Goal: Task Accomplishment & Management: Use online tool/utility

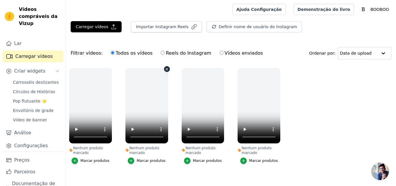
scroll to position [10, 0]
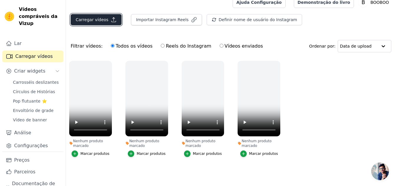
click at [105, 15] on button "Carregar vídeos" at bounding box center [96, 19] width 51 height 11
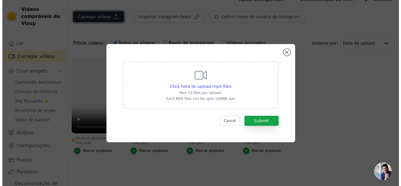
scroll to position [0, 0]
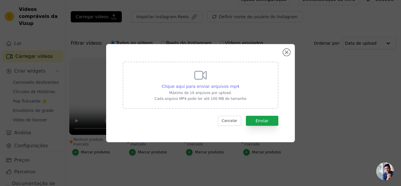
click at [220, 87] on font "Clique aqui para enviar arquivos mp4" at bounding box center [200, 86] width 78 height 5
click at [239, 84] on input "Clique aqui para enviar arquivos mp4 Máximo de 10 arquivos por upload. Cada arq…" at bounding box center [239, 83] width 0 height 0
type input "C:\fakepath\PADRÃO FOTO ORGÂNICA (4).mp4"
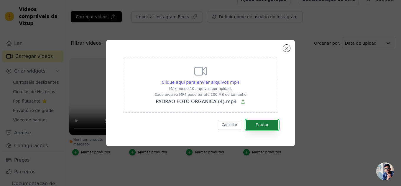
click at [265, 123] on font "Enviar" at bounding box center [261, 125] width 13 height 5
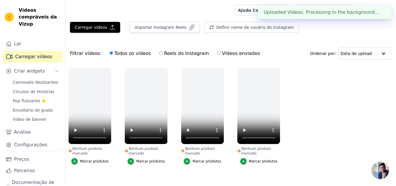
scroll to position [10, 0]
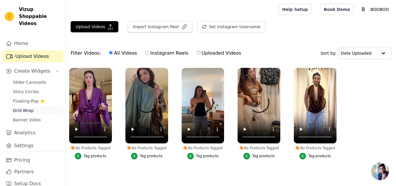
scroll to position [5, 0]
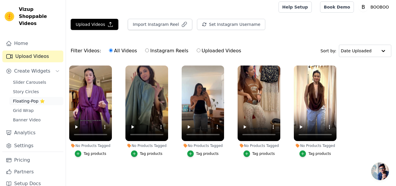
click at [26, 98] on span "Floating-Pop ⭐" at bounding box center [29, 101] width 32 height 6
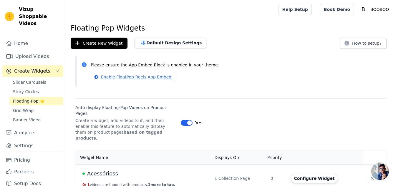
click at [148, 108] on div "Floating Pop Widgets Create New Widget Default Design Settings How to setup? Pl…" at bounding box center [231, 150] width 330 height 253
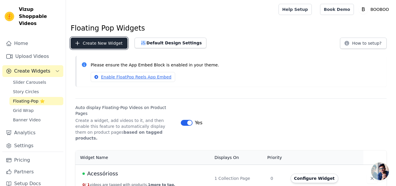
click at [120, 45] on button "Create New Widget" at bounding box center [99, 43] width 57 height 11
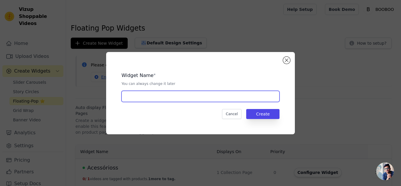
click at [179, 100] on input "text" at bounding box center [200, 96] width 158 height 11
type input "Kimonos"
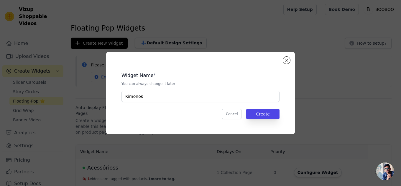
click at [282, 115] on div "Widget Name * You can always change it later Kimonos Cancel Create" at bounding box center [200, 94] width 170 height 64
click at [277, 114] on button "Create" at bounding box center [262, 114] width 33 height 10
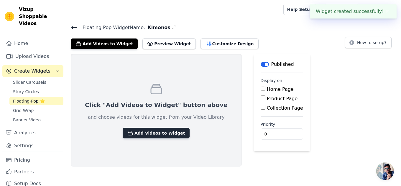
click at [154, 130] on button "Add Videos to Widget" at bounding box center [156, 133] width 67 height 11
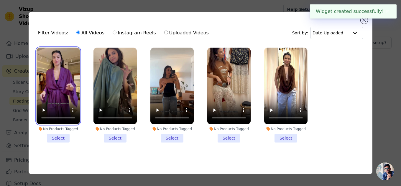
click at [57, 98] on video at bounding box center [58, 86] width 43 height 77
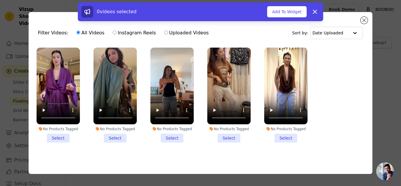
click at [59, 138] on li "No Products Tagged Select" at bounding box center [58, 95] width 43 height 95
click at [0, 0] on input "No Products Tagged Select" at bounding box center [0, 0] width 0 height 0
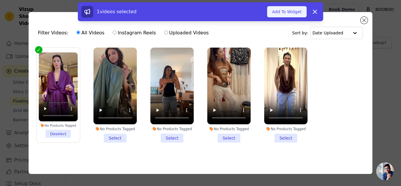
click at [295, 13] on button "Add To Widget" at bounding box center [286, 11] width 39 height 11
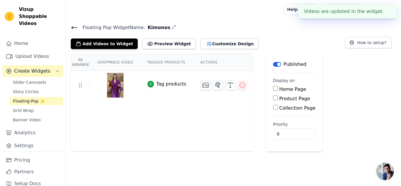
click at [273, 109] on input "Collection Page" at bounding box center [275, 107] width 5 height 5
checkbox input "true"
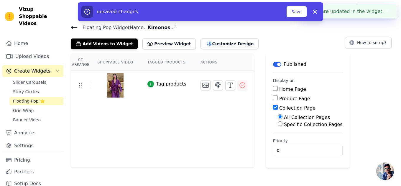
click at [277, 125] on input "Specific Collection Pages" at bounding box center [279, 124] width 5 height 5
radio input "true"
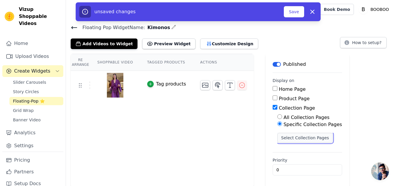
click at [288, 138] on button "Select Collection Pages" at bounding box center [305, 138] width 56 height 10
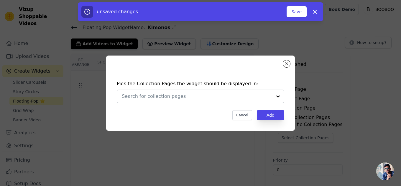
click at [265, 97] on input "text" at bounding box center [197, 96] width 150 height 7
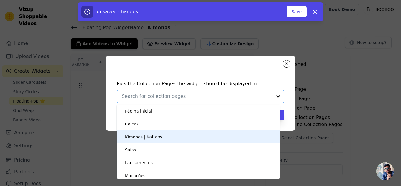
click at [151, 136] on div "Kimonos | Kaftans" at bounding box center [143, 137] width 37 height 13
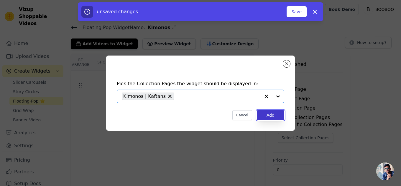
click at [278, 116] on button "Add" at bounding box center [270, 115] width 27 height 10
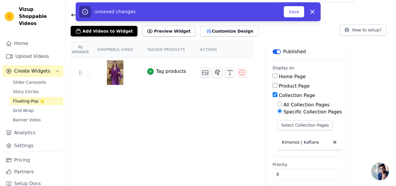
scroll to position [18, 0]
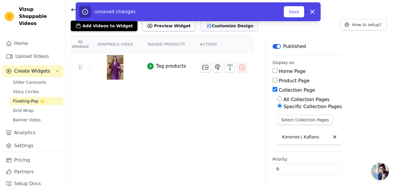
click at [217, 24] on button "Customize Design" at bounding box center [229, 26] width 58 height 11
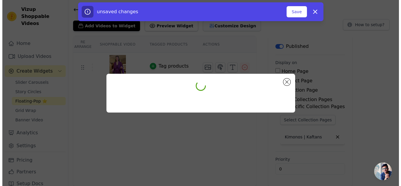
scroll to position [0, 0]
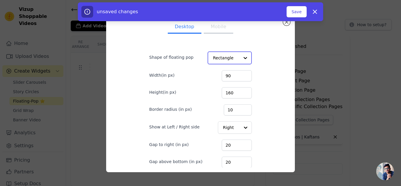
click at [239, 57] on div at bounding box center [245, 58] width 12 height 12
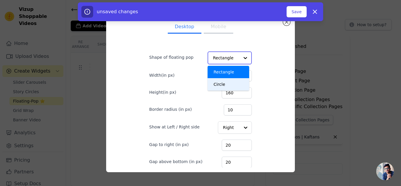
click at [215, 87] on div "Circle" at bounding box center [228, 84] width 42 height 12
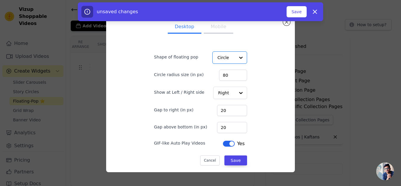
click at [220, 31] on button "Mobile" at bounding box center [218, 27] width 29 height 13
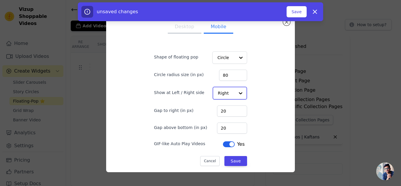
click at [224, 96] on input "Show at Left / Right side" at bounding box center [226, 93] width 17 height 12
click at [234, 94] on div at bounding box center [240, 93] width 12 height 12
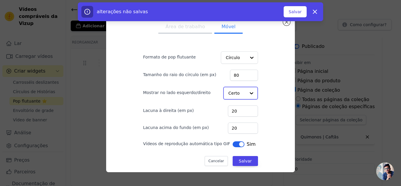
click at [245, 95] on div at bounding box center [251, 93] width 12 height 12
click at [236, 110] on font "Esquerda" at bounding box center [238, 107] width 19 height 5
click at [190, 32] on button "Área de trabalho" at bounding box center [185, 27] width 54 height 13
click at [233, 91] on input "Mostrar no lado esquerdo/direito" at bounding box center [236, 93] width 17 height 12
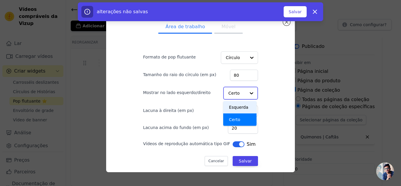
click at [233, 108] on font "Esquerda" at bounding box center [238, 107] width 19 height 5
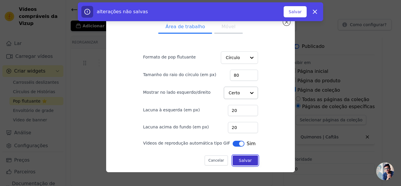
click at [236, 157] on button "Salvar" at bounding box center [244, 161] width 25 height 10
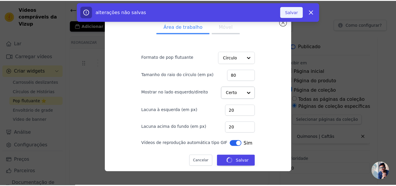
scroll to position [18, 0]
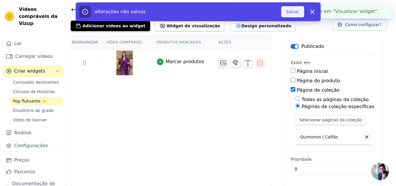
click at [297, 11] on font "Salvar" at bounding box center [292, 11] width 13 height 5
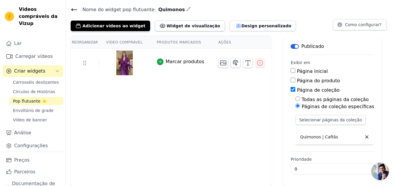
scroll to position [0, 0]
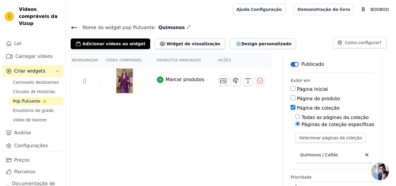
click at [73, 27] on icon at bounding box center [74, 28] width 5 height 2
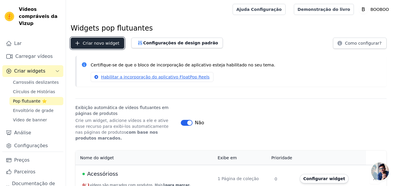
click at [105, 42] on font "Criar novo widget" at bounding box center [101, 43] width 37 height 5
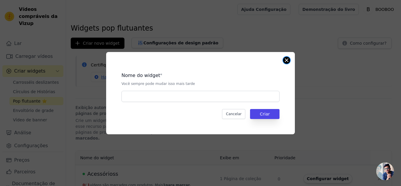
click at [286, 58] on button "Fechar modal" at bounding box center [286, 60] width 7 height 7
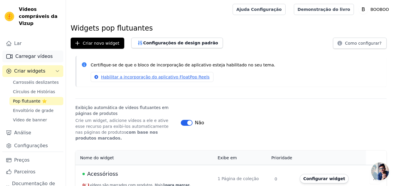
click at [21, 54] on font "Carregar vídeos" at bounding box center [33, 57] width 37 height 6
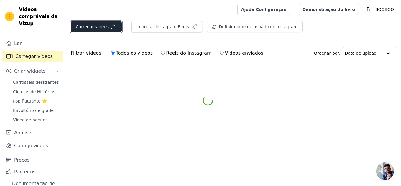
click at [106, 26] on button "Carregar vídeos" at bounding box center [96, 26] width 51 height 11
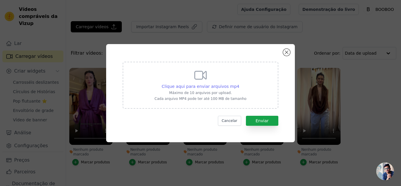
click at [195, 87] on font "Clique aqui para enviar arquivos mp4" at bounding box center [200, 86] width 78 height 5
click at [239, 84] on input "Clique aqui para enviar arquivos mp4 Máximo de 10 arquivos por upload. Cada arq…" at bounding box center [239, 83] width 0 height 0
type input "C:\fakepath\WhatsApp Video 2025-09-05 at 12.49.58.mp4"
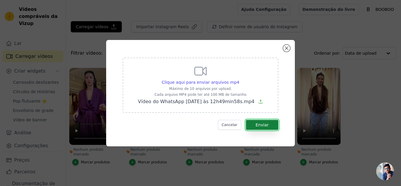
click at [271, 124] on button "Enviar" at bounding box center [262, 125] width 32 height 10
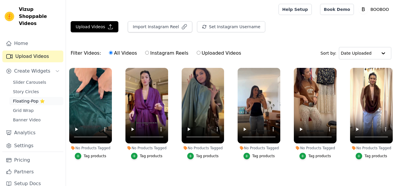
click at [28, 98] on span "Floating-Pop ⭐" at bounding box center [29, 101] width 32 height 6
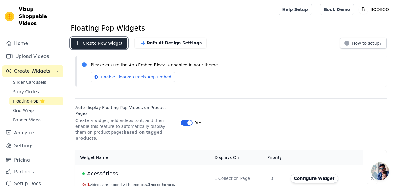
click at [112, 46] on button "Create New Widget" at bounding box center [99, 43] width 57 height 11
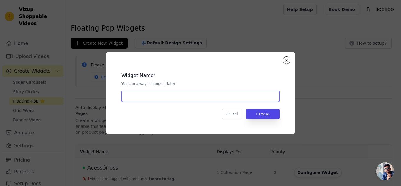
click at [148, 100] on input "text" at bounding box center [200, 96] width 158 height 11
type input "Shorts"
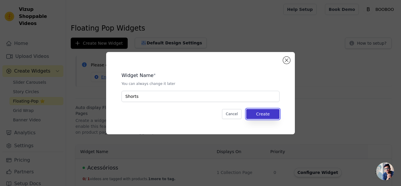
click at [259, 115] on button "Create" at bounding box center [262, 114] width 33 height 10
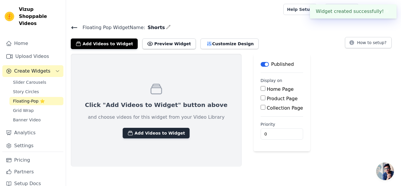
click at [154, 133] on button "Add Videos to Widget" at bounding box center [156, 133] width 67 height 11
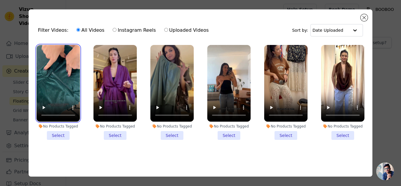
click at [57, 79] on video at bounding box center [58, 83] width 43 height 77
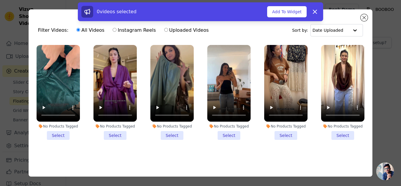
click at [285, 4] on div "0 videos selected Add To Widget Dismiss" at bounding box center [200, 11] width 245 height 19
click at [287, 8] on button "Add To Widget" at bounding box center [286, 11] width 39 height 11
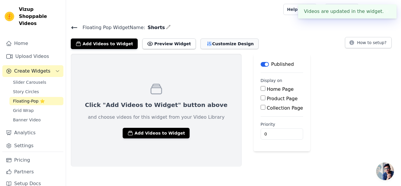
click at [207, 46] on button "Customize Design" at bounding box center [229, 44] width 58 height 11
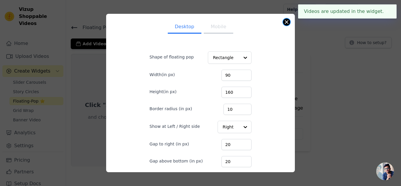
click at [289, 23] on button "Close modal" at bounding box center [286, 22] width 7 height 7
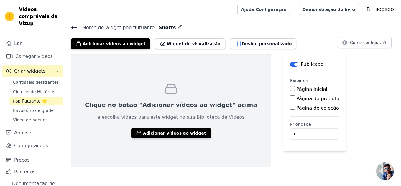
click at [290, 108] on div "Página de coleção" at bounding box center [314, 108] width 49 height 7
click at [290, 106] on input "Página de coleção" at bounding box center [292, 107] width 5 height 5
checkbox input "true"
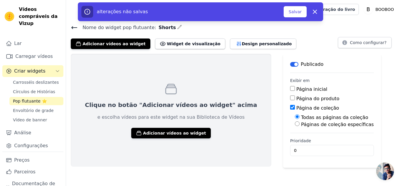
click at [295, 124] on input "Páginas de coleção específicas" at bounding box center [297, 124] width 5 height 5
radio input "true"
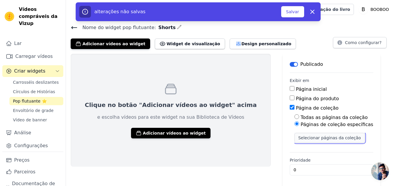
click at [295, 141] on button "Selecionar páginas da coleção" at bounding box center [330, 138] width 70 height 10
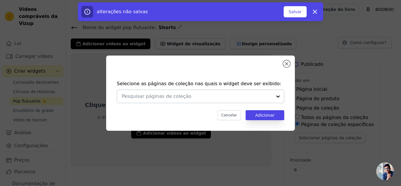
click at [218, 96] on input "text" at bounding box center [197, 96] width 150 height 7
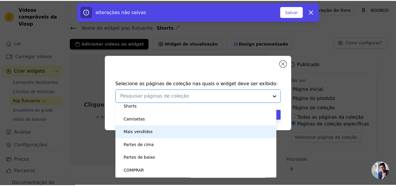
scroll to position [118, 0]
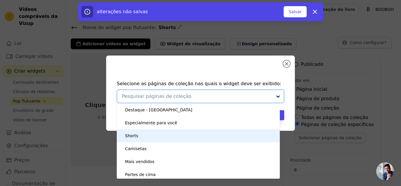
click at [139, 135] on div "Shorts" at bounding box center [198, 136] width 151 height 13
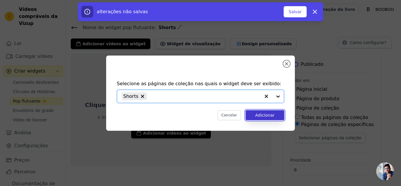
click at [257, 115] on font "Adicionar" at bounding box center [264, 115] width 19 height 5
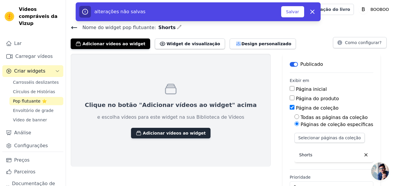
click at [149, 135] on font "Adicionar vídeos ao widget" at bounding box center [174, 133] width 63 height 5
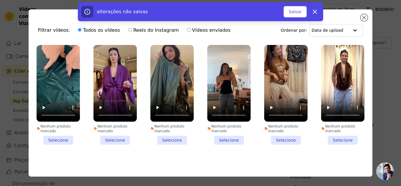
click at [59, 137] on li "Nenhum produto marcado Selecione" at bounding box center [58, 95] width 43 height 100
click at [0, 0] on input "Nenhum produto marcado Selecione" at bounding box center [0, 0] width 0 height 0
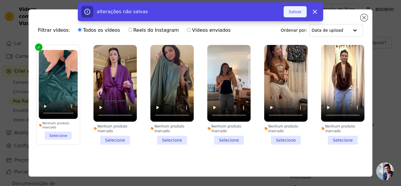
click at [293, 9] on font "Salvar" at bounding box center [294, 11] width 13 height 5
click at [292, 14] on font "Salvar" at bounding box center [294, 11] width 13 height 5
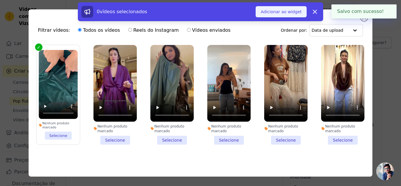
click at [276, 14] on font "Adicionar ao widget" at bounding box center [280, 11] width 41 height 5
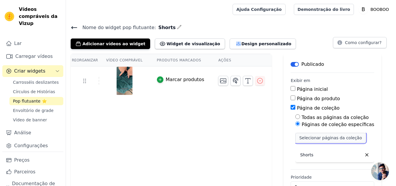
click at [324, 136] on font "Selecionar páginas da coleção" at bounding box center [330, 138] width 63 height 5
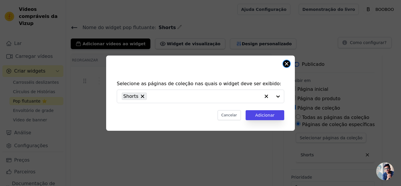
click at [284, 65] on button "Fechar modal" at bounding box center [286, 63] width 7 height 7
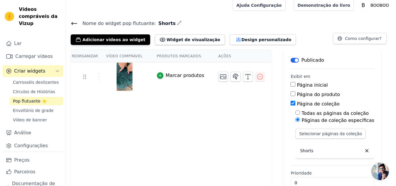
scroll to position [0, 0]
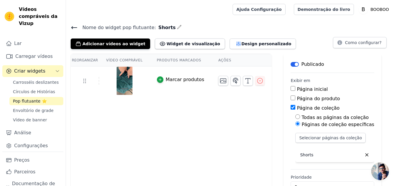
click at [73, 27] on icon at bounding box center [74, 28] width 5 height 2
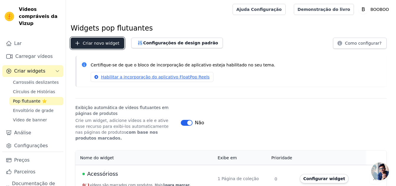
click at [86, 41] on font "Criar novo widget" at bounding box center [101, 43] width 37 height 5
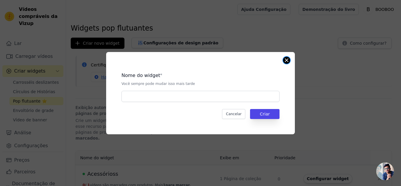
click at [288, 59] on button "Fechar modal" at bounding box center [286, 60] width 7 height 7
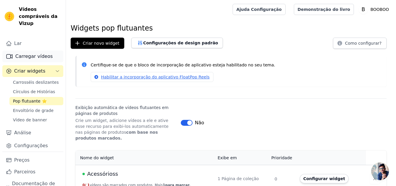
click at [34, 59] on font "Carregar vídeos" at bounding box center [33, 57] width 37 height 6
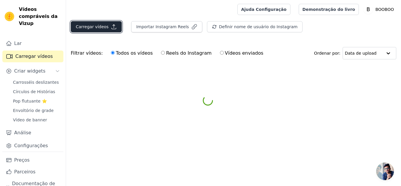
click at [99, 27] on font "Carregar vídeos" at bounding box center [92, 26] width 33 height 5
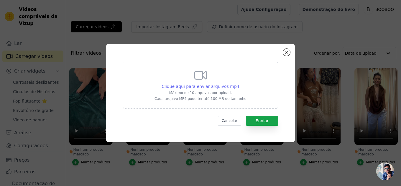
click at [214, 86] on font "Clique aqui para enviar arquivos mp4" at bounding box center [200, 86] width 78 height 5
click at [239, 84] on input "Clique aqui para enviar arquivos mp4 Máximo de 10 arquivos por upload. Cada arq…" at bounding box center [239, 83] width 0 height 0
click at [289, 52] on button "Fechar modal" at bounding box center [286, 52] width 7 height 7
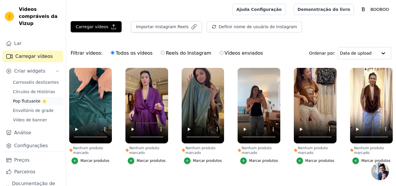
click at [28, 99] on font "Pop flutuante ⭐" at bounding box center [30, 101] width 34 height 5
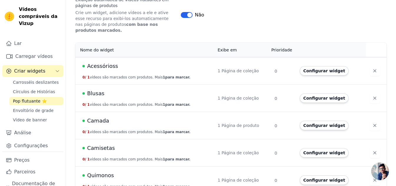
scroll to position [140, 0]
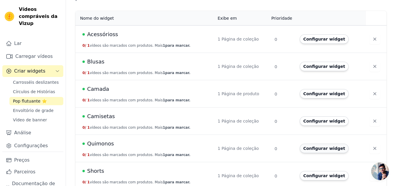
click at [318, 146] on font "Configurar widget" at bounding box center [324, 148] width 42 height 5
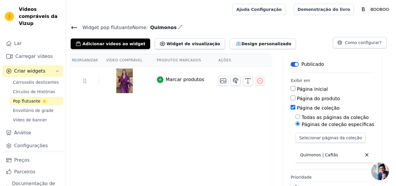
click at [235, 37] on div "Adicionar vídeos ao widget Widget de visualização Design personalizado" at bounding box center [186, 42] width 230 height 13
click at [242, 42] on font "Design personalizado" at bounding box center [267, 44] width 50 height 5
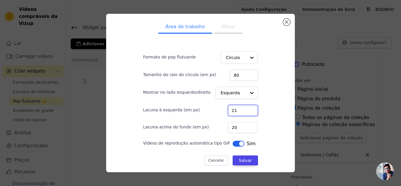
click at [245, 109] on input "21" at bounding box center [243, 110] width 30 height 11
click at [245, 109] on input "22" at bounding box center [243, 110] width 30 height 11
click at [245, 109] on input "23" at bounding box center [243, 110] width 30 height 11
click at [245, 109] on input "24" at bounding box center [243, 110] width 30 height 11
click at [245, 109] on input "25" at bounding box center [243, 110] width 30 height 11
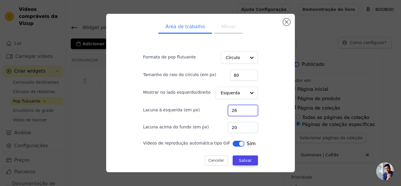
click at [245, 109] on input "26" at bounding box center [243, 110] width 30 height 11
click at [245, 109] on input "27" at bounding box center [243, 110] width 30 height 11
click at [245, 109] on input "28" at bounding box center [243, 110] width 30 height 11
click at [245, 109] on input "29" at bounding box center [243, 110] width 30 height 11
type input "30"
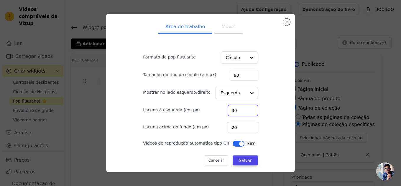
click at [245, 109] on input "30" at bounding box center [243, 110] width 30 height 11
drag, startPoint x: 235, startPoint y: 131, endPoint x: 216, endPoint y: 131, distance: 18.9
click at [216, 131] on div "Lacuna acima do fundo (em px) 20" at bounding box center [200, 127] width 115 height 12
drag, startPoint x: 231, startPoint y: 128, endPoint x: 221, endPoint y: 125, distance: 10.3
click at [221, 125] on div "Lacuna acima do fundo (em px) 30" at bounding box center [200, 127] width 115 height 12
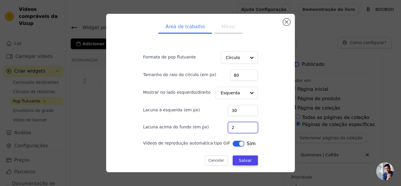
type input "20"
drag, startPoint x: 236, startPoint y: 110, endPoint x: 197, endPoint y: 110, distance: 38.9
click at [197, 110] on div "Lacuna à esquerda (em px) 30" at bounding box center [200, 110] width 115 height 12
type input "20"
drag, startPoint x: 236, startPoint y: 76, endPoint x: 213, endPoint y: 74, distance: 23.0
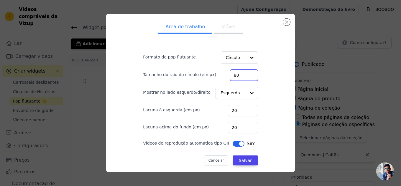
click at [213, 74] on div "Tamanho do raio do círculo (em px) 80" at bounding box center [200, 75] width 115 height 12
type input "1"
type input "95"
click at [232, 164] on button "Salvar" at bounding box center [244, 161] width 25 height 10
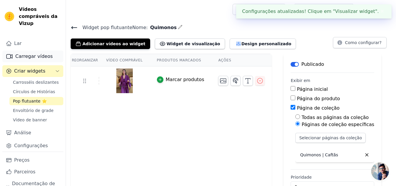
click at [27, 57] on font "Carregar vídeos" at bounding box center [33, 57] width 37 height 6
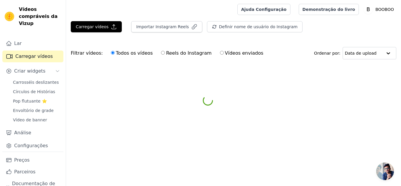
click at [91, 21] on main "Carregar vídeos Importar Instagram Reels Definir nome de usuário do Instagram I…" at bounding box center [233, 54] width 335 height 70
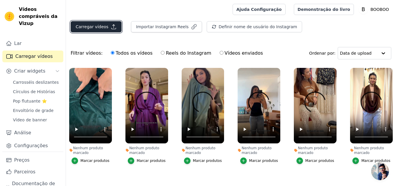
click at [98, 29] on font "Carregar vídeos" at bounding box center [92, 26] width 33 height 5
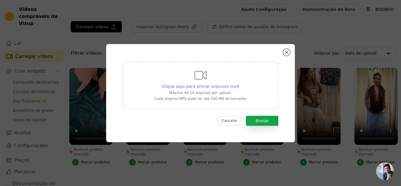
click at [206, 86] on font "Clique aqui para enviar arquivos mp4" at bounding box center [200, 86] width 78 height 5
click at [239, 84] on input "Clique aqui para enviar arquivos mp4 Máximo de 10 arquivos por upload. Cada arq…" at bounding box center [239, 83] width 0 height 0
type input "C:\fakepath\PADRÃO FOTO ORGÂNICA (5).mp4"
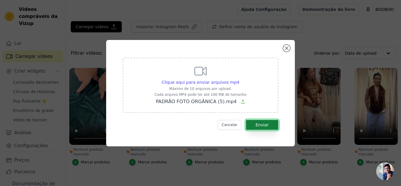
click at [260, 126] on font "Enviar" at bounding box center [261, 125] width 13 height 5
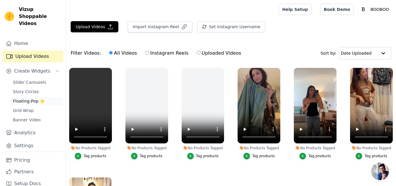
click at [28, 98] on span "Floating-Pop ⭐" at bounding box center [29, 101] width 32 height 6
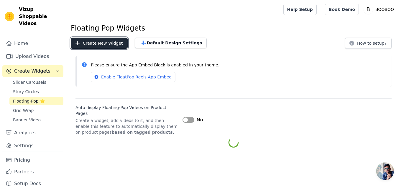
click at [90, 45] on button "Create New Widget" at bounding box center [99, 43] width 57 height 11
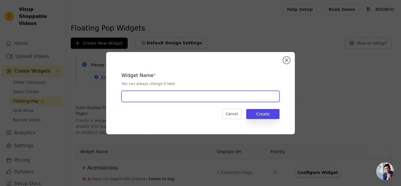
click at [160, 100] on input "text" at bounding box center [200, 96] width 158 height 11
type input "Kimono onça"
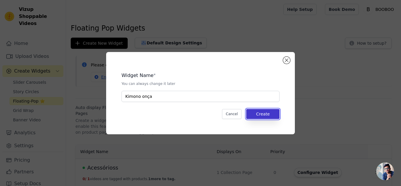
click at [269, 113] on button "Create" at bounding box center [262, 114] width 33 height 10
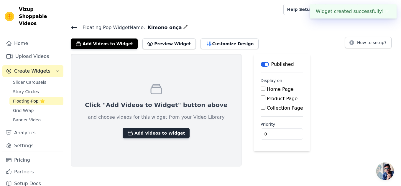
click at [150, 134] on button "Add Videos to Widget" at bounding box center [156, 133] width 67 height 11
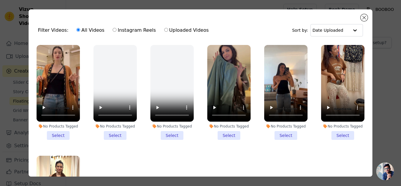
click at [57, 133] on li "No Products Tagged Select" at bounding box center [58, 92] width 43 height 95
click at [0, 0] on input "No Products Tagged Select" at bounding box center [0, 0] width 0 height 0
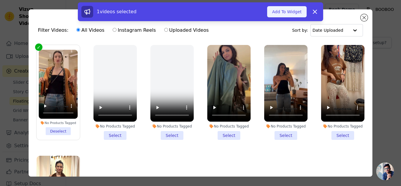
click at [281, 14] on button "Add To Widget" at bounding box center [286, 11] width 39 height 11
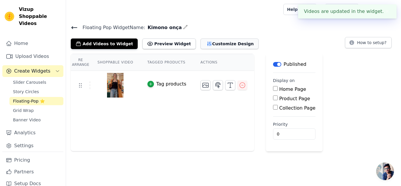
click at [203, 41] on button "Customize Design" at bounding box center [229, 44] width 58 height 11
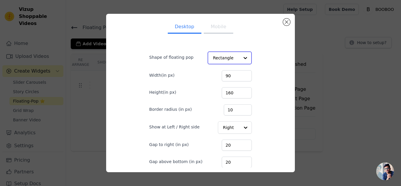
click at [219, 58] on input "Shape of floating pop" at bounding box center [226, 58] width 27 height 12
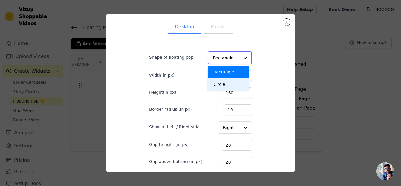
click at [219, 82] on div "Circle" at bounding box center [228, 84] width 42 height 12
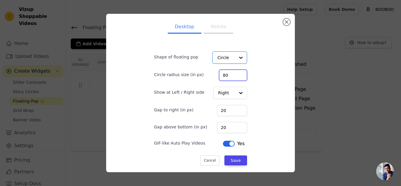
drag, startPoint x: 227, startPoint y: 77, endPoint x: 207, endPoint y: 76, distance: 19.7
click at [207, 76] on div "Circle radius size (in px) 80" at bounding box center [200, 75] width 93 height 12
type input "95"
click at [215, 27] on button "Mobile" at bounding box center [218, 27] width 29 height 13
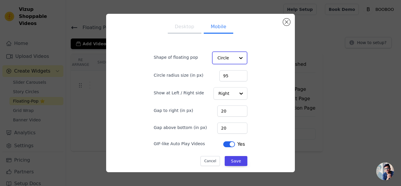
click at [220, 61] on input "Shape of floating pop" at bounding box center [225, 58] width 17 height 12
click at [222, 83] on div "Circle" at bounding box center [229, 84] width 34 height 12
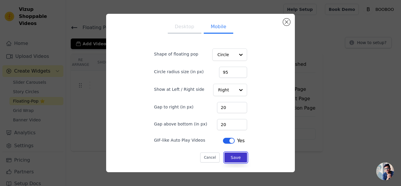
click at [230, 158] on button "Save" at bounding box center [235, 158] width 22 height 10
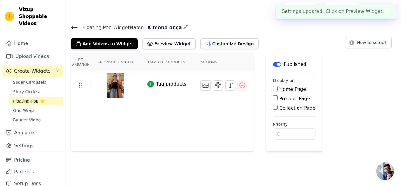
click at [273, 102] on div "Home Page Product Page Collection Page" at bounding box center [294, 99] width 42 height 26
click at [273, 98] on input "Product Page" at bounding box center [275, 98] width 5 height 5
checkbox input "true"
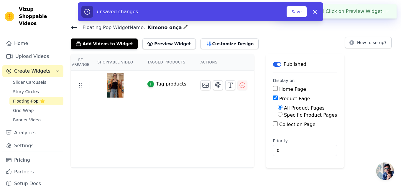
click at [277, 116] on div "Specific Product Pages" at bounding box center [306, 115] width 59 height 7
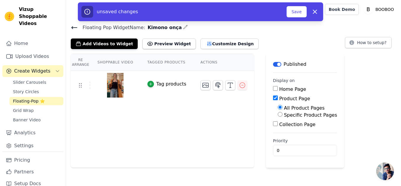
click at [277, 116] on input "Specific Product Pages" at bounding box center [279, 114] width 5 height 5
radio input "true"
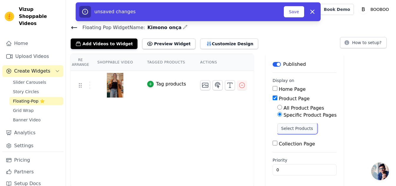
click at [285, 128] on button "Select Products" at bounding box center [296, 129] width 39 height 10
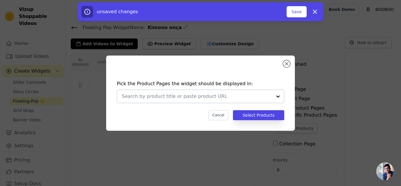
click at [170, 99] on input "text" at bounding box center [197, 96] width 150 height 7
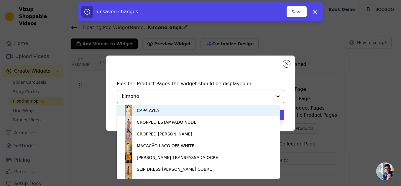
type input "kimono"
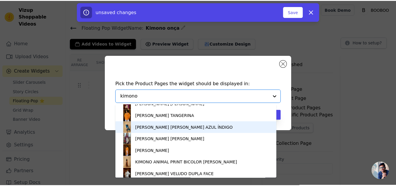
scroll to position [45, 0]
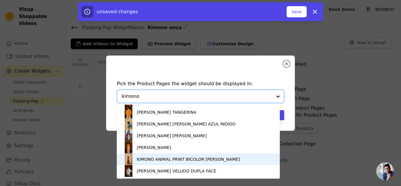
click at [156, 159] on div "KIMONO ANIMAL PRINT BICOLOR LONGO" at bounding box center [188, 160] width 103 height 6
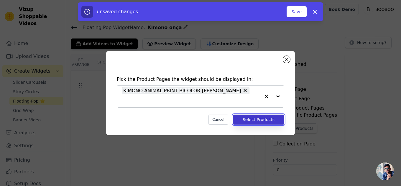
click at [249, 117] on button "Select Products" at bounding box center [258, 120] width 51 height 10
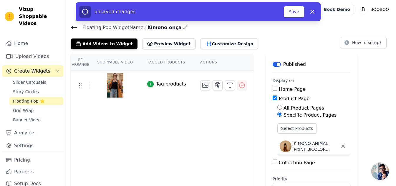
click at [297, 18] on div "unsaved changes Save Dismiss" at bounding box center [198, 11] width 245 height 19
click at [295, 9] on button "Save" at bounding box center [294, 11] width 20 height 11
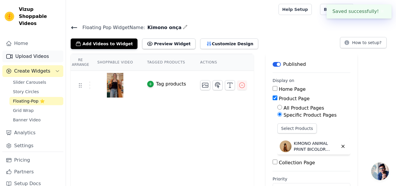
click at [32, 51] on link "Upload Videos" at bounding box center [32, 57] width 61 height 12
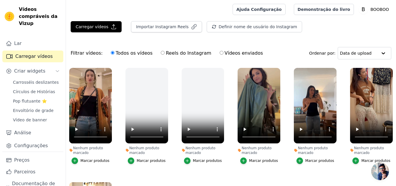
click at [220, 54] on input "Vídeos enviados" at bounding box center [222, 53] width 4 height 4
radio input "true"
click at [111, 53] on input "Todos os vídeos" at bounding box center [113, 53] width 4 height 4
radio input "true"
click at [116, 28] on button "Carregar vídeos" at bounding box center [96, 26] width 51 height 11
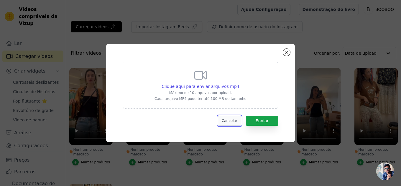
click at [233, 121] on font "Cancelar" at bounding box center [229, 121] width 16 height 4
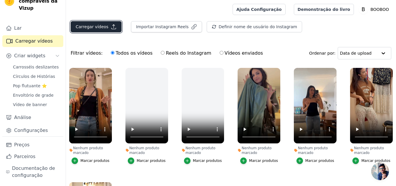
click at [92, 24] on font "Carregar vídeos" at bounding box center [92, 26] width 33 height 5
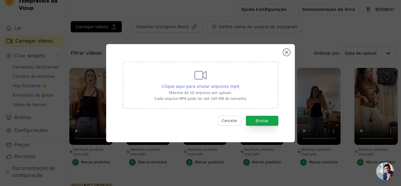
click at [204, 86] on font "Clique aqui para enviar arquivos mp4" at bounding box center [200, 86] width 78 height 5
click at [239, 84] on input "Clique aqui para enviar arquivos mp4 Máximo de 10 arquivos por upload. Cada arq…" at bounding box center [239, 83] width 0 height 0
type input "C:\fakepath\PADRÃO FOTO ORGÂNICA (3)_c3798416-d99e-4863-8444-916849e7b78a.mp4"
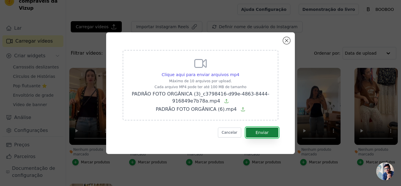
click at [261, 130] on font "Enviar" at bounding box center [261, 132] width 13 height 5
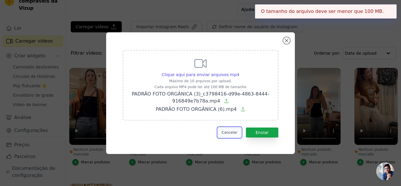
click at [227, 135] on button "Cancelar" at bounding box center [229, 133] width 23 height 10
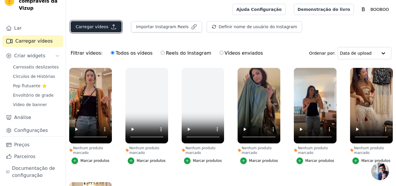
click at [99, 25] on font "Carregar vídeos" at bounding box center [92, 26] width 33 height 5
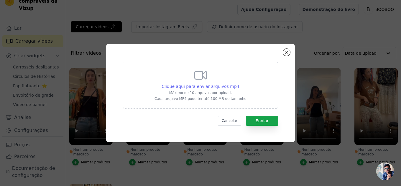
click at [201, 88] on font "Clique aqui para enviar arquivos mp4" at bounding box center [200, 86] width 78 height 5
click at [239, 84] on input "Clique aqui para enviar arquivos mp4 Máximo de 10 arquivos por upload. Cada arq…" at bounding box center [239, 83] width 0 height 0
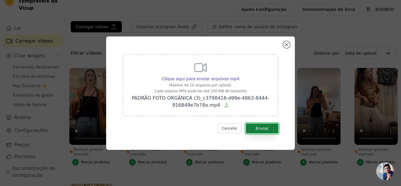
click at [263, 127] on font "Enviar" at bounding box center [261, 128] width 13 height 5
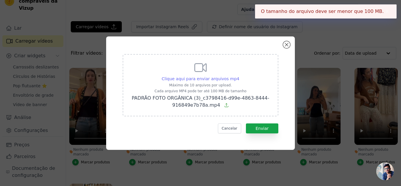
click at [203, 80] on font "Clique aqui para enviar arquivos mp4" at bounding box center [200, 79] width 78 height 5
click at [239, 76] on input "Clique aqui para enviar arquivos mp4 Máximo de 10 arquivos por upload. Cada arq…" at bounding box center [239, 76] width 0 height 0
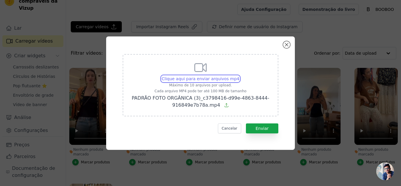
type input "C:\fakepath\PADRÃO FOTO ORGÂNICA (6).mp4"
click at [287, 45] on button "Fechar modal" at bounding box center [286, 44] width 7 height 7
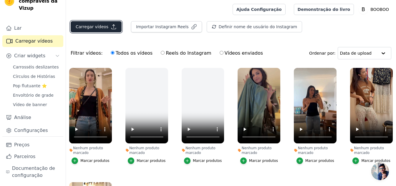
click at [90, 30] on button "Carregar vídeos" at bounding box center [96, 26] width 51 height 11
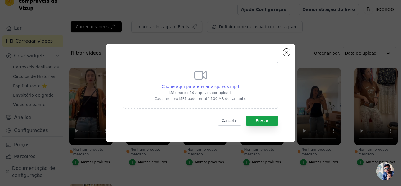
click at [188, 87] on font "Clique aqui para enviar arquivos mp4" at bounding box center [200, 86] width 78 height 5
click at [239, 84] on input "Clique aqui para enviar arquivos mp4 Máximo de 10 arquivos por upload. Cada arq…" at bounding box center [239, 83] width 0 height 0
type input "C:\fakepath\PADRÃO FOTO ORGÂNICA (6).mp4"
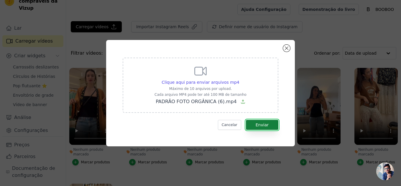
click at [254, 127] on button "Enviar" at bounding box center [262, 125] width 32 height 10
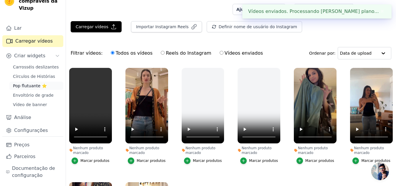
click at [23, 88] on font "Pop flutuante ⭐" at bounding box center [30, 86] width 34 height 5
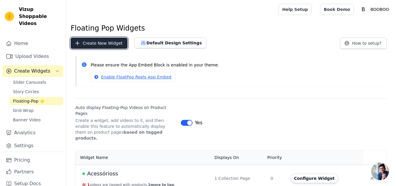
click at [89, 42] on button "Create New Widget" at bounding box center [99, 43] width 57 height 11
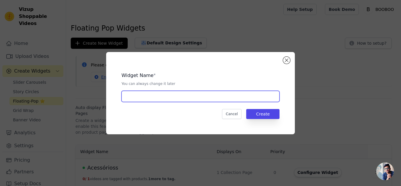
click at [146, 97] on input "text" at bounding box center [200, 96] width 158 height 11
type input "[PERSON_NAME]"
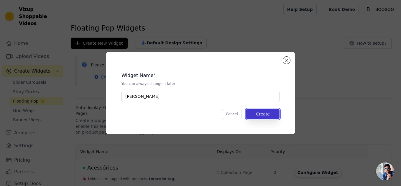
click at [252, 113] on button "Create" at bounding box center [262, 114] width 33 height 10
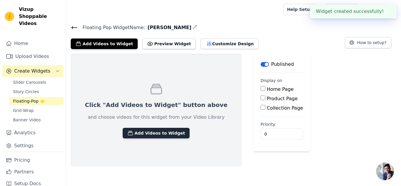
click at [150, 131] on button "Add Videos to Widget" at bounding box center [156, 133] width 67 height 11
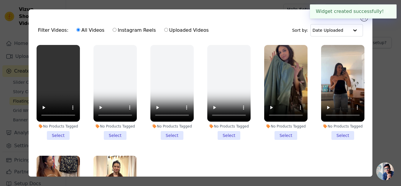
click at [61, 135] on li "No Products Tagged Select" at bounding box center [58, 92] width 43 height 95
click at [0, 0] on input "No Products Tagged Select" at bounding box center [0, 0] width 0 height 0
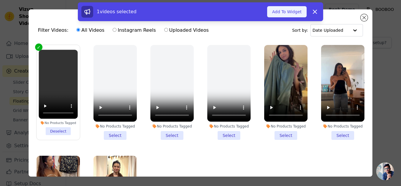
click at [285, 14] on button "Add To Widget" at bounding box center [286, 11] width 39 height 11
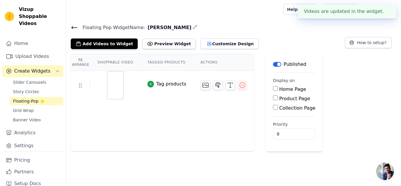
click at [273, 100] on div "Product Page" at bounding box center [294, 98] width 42 height 7
click at [273, 99] on input "Product Page" at bounding box center [275, 98] width 5 height 5
checkbox input "true"
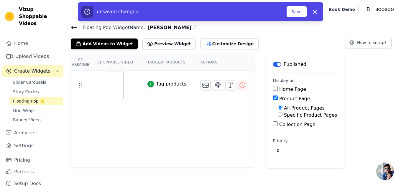
click at [277, 113] on input "Specific Product Pages" at bounding box center [279, 114] width 5 height 5
radio input "true"
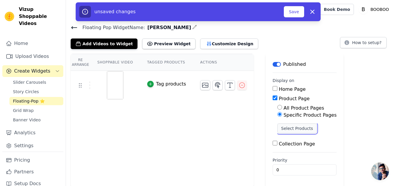
click at [282, 124] on button "Select Products" at bounding box center [296, 129] width 39 height 10
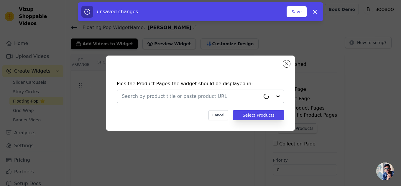
click at [202, 95] on input "text" at bounding box center [191, 96] width 138 height 7
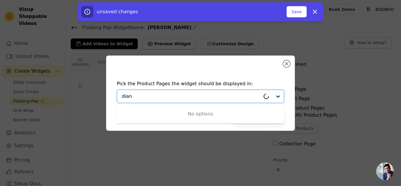
type input "[PERSON_NAME]"
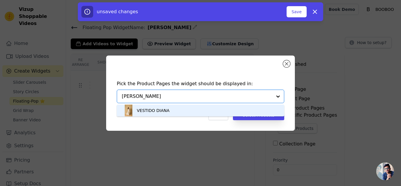
click at [162, 111] on div "VESTIDO DIANA" at bounding box center [153, 111] width 33 height 6
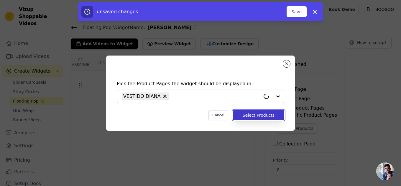
click at [267, 115] on button "Select Products" at bounding box center [258, 115] width 51 height 10
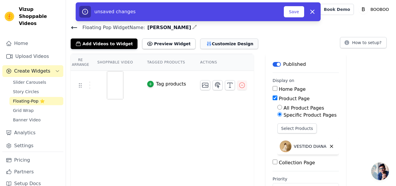
click at [213, 41] on button "Customize Design" at bounding box center [229, 44] width 58 height 11
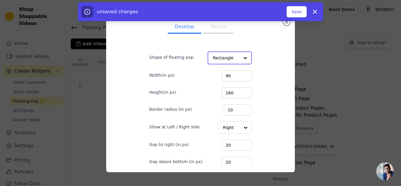
click at [219, 63] on input "Shape of floating pop" at bounding box center [226, 58] width 27 height 12
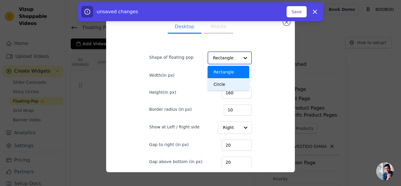
click at [216, 82] on div "Circle" at bounding box center [228, 84] width 42 height 12
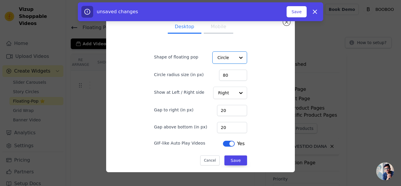
click at [215, 29] on button "Mobile" at bounding box center [218, 27] width 29 height 13
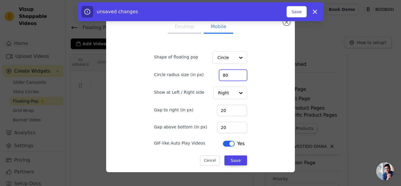
drag, startPoint x: 230, startPoint y: 77, endPoint x: 212, endPoint y: 77, distance: 18.0
click at [212, 77] on div "Circle radius size (in px) 80" at bounding box center [200, 75] width 93 height 12
click at [186, 27] on button "Desktop" at bounding box center [185, 27] width 34 height 13
drag, startPoint x: 229, startPoint y: 76, endPoint x: 211, endPoint y: 77, distance: 18.0
click at [211, 77] on div "Circle radius size (in px) 80" at bounding box center [200, 75] width 93 height 12
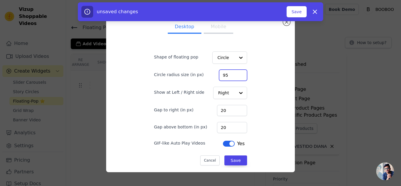
type input "95"
click at [214, 32] on button "Mobile" at bounding box center [218, 27] width 29 height 13
drag, startPoint x: 227, startPoint y: 72, endPoint x: 219, endPoint y: 74, distance: 8.7
click at [221, 74] on input "80" at bounding box center [233, 75] width 28 height 11
drag, startPoint x: 223, startPoint y: 76, endPoint x: 210, endPoint y: 75, distance: 13.0
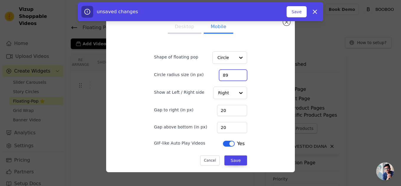
click at [210, 75] on div "Circle radius size (in px) 89" at bounding box center [200, 75] width 93 height 12
type input "95"
click at [220, 89] on input "Show at Left / Right side" at bounding box center [226, 93] width 17 height 12
click at [292, 12] on button "Save" at bounding box center [296, 11] width 20 height 11
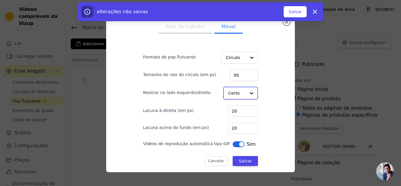
click at [231, 95] on input "Mostrar no lado esquerdo/direito" at bounding box center [236, 93] width 17 height 12
click at [234, 107] on font "Esquerda" at bounding box center [238, 107] width 19 height 5
click at [192, 28] on font "Área de trabalho" at bounding box center [184, 27] width 39 height 6
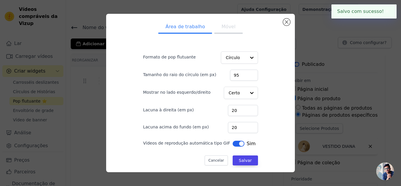
click at [232, 100] on form "Formato de pop flutuante Círculo Tamanho do raio do círculo (em px) 95 Mostrar …" at bounding box center [200, 106] width 124 height 130
click at [232, 95] on input "Mostrar no lado esquerdo/direito" at bounding box center [236, 93] width 17 height 12
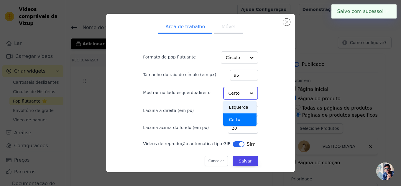
click at [234, 109] on font "Esquerda" at bounding box center [238, 107] width 19 height 5
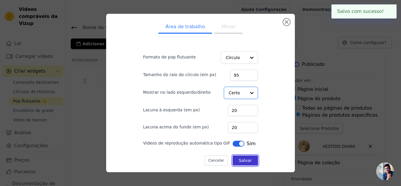
click at [239, 158] on button "Salvar" at bounding box center [244, 161] width 25 height 10
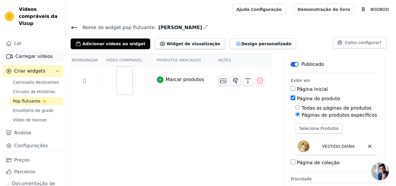
click at [23, 58] on font "Carregar vídeos" at bounding box center [33, 57] width 37 height 6
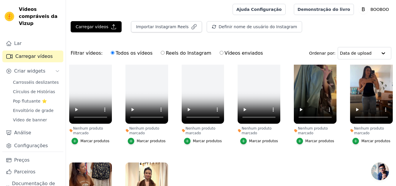
scroll to position [29, 0]
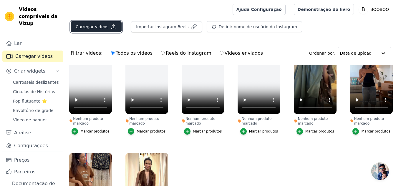
click at [104, 28] on font "Carregar vídeos" at bounding box center [92, 26] width 33 height 5
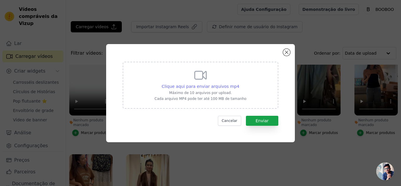
click at [214, 86] on font "Clique aqui para enviar arquivos mp4" at bounding box center [200, 86] width 78 height 5
click at [239, 84] on input "Clique aqui para enviar arquivos mp4 Máximo de 10 arquivos por upload. Cada arq…" at bounding box center [239, 83] width 0 height 0
type input "C:\fakepath\PADRÃO FOTO ORGÂNICA (7).mp4"
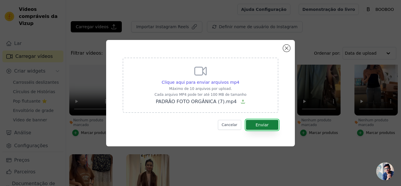
click at [263, 122] on button "Enviar" at bounding box center [262, 125] width 32 height 10
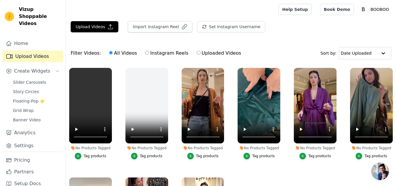
click at [239, 39] on div "Upload Videos Import Instagram Reel Set Instagram Username Import Latest IG Ree…" at bounding box center [231, 126] width 330 height 211
click at [24, 98] on span "Floating-Pop ⭐" at bounding box center [29, 101] width 32 height 6
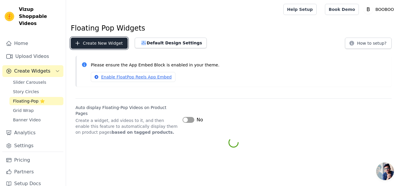
click at [116, 43] on button "Create New Widget" at bounding box center [99, 43] width 57 height 11
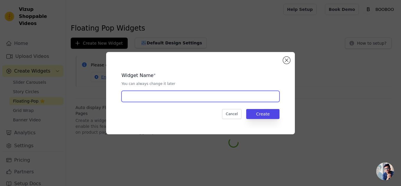
click at [153, 98] on input "text" at bounding box center [200, 96] width 158 height 11
type input "Cora"
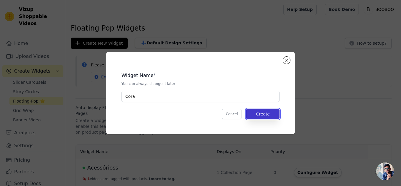
click at [270, 118] on button "Create" at bounding box center [262, 114] width 33 height 10
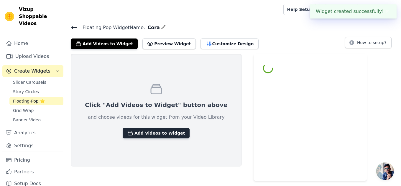
click at [143, 129] on button "Add Videos to Widget" at bounding box center [156, 133] width 67 height 11
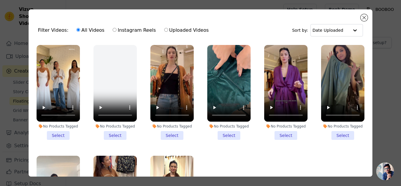
click at [59, 134] on li "No Products Tagged Select" at bounding box center [58, 92] width 43 height 95
click at [0, 0] on input "No Products Tagged Select" at bounding box center [0, 0] width 0 height 0
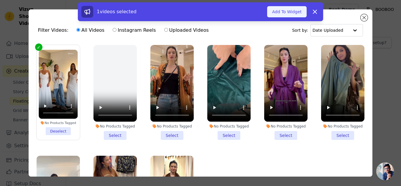
click at [294, 16] on button "Add To Widget" at bounding box center [286, 11] width 39 height 11
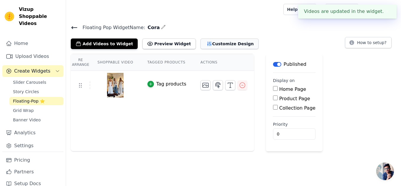
click at [212, 47] on button "Customize Design" at bounding box center [229, 44] width 58 height 11
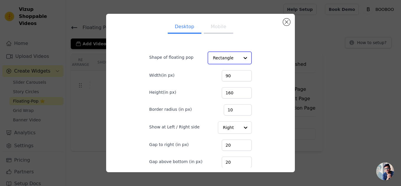
click at [215, 54] on input "Shape of floating pop" at bounding box center [226, 58] width 27 height 12
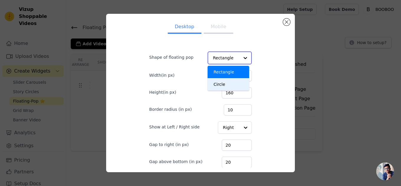
click at [220, 84] on div "Circle" at bounding box center [228, 84] width 42 height 12
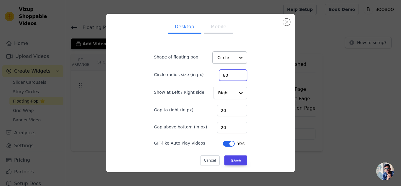
drag, startPoint x: 233, startPoint y: 75, endPoint x: 194, endPoint y: 77, distance: 38.3
click at [199, 77] on div "Circle radius size (in px) 80" at bounding box center [200, 75] width 93 height 12
type input "95"
click at [229, 97] on input "Show at Left / Right side" at bounding box center [226, 93] width 17 height 12
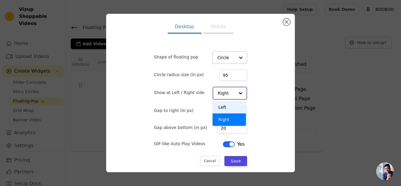
click at [227, 108] on div "Left" at bounding box center [228, 107] width 33 height 12
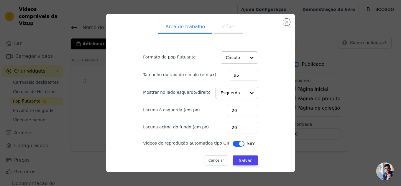
click at [267, 94] on div "Área de trabalho Móvel Formato de pop flutuante Círculo Tamanho do raio do círc…" at bounding box center [200, 93] width 179 height 149
click at [223, 20] on ul "Área de trabalho Móvel" at bounding box center [200, 28] width 134 height 18
click at [223, 25] on font "Móvel" at bounding box center [228, 27] width 14 height 6
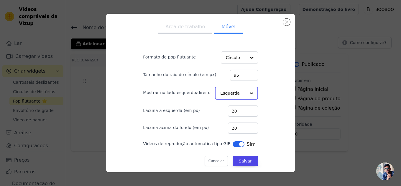
click at [226, 97] on input "Mostrar no lado esquerdo/direito" at bounding box center [232, 93] width 25 height 12
click at [226, 111] on div "Left" at bounding box center [235, 107] width 40 height 12
click at [191, 28] on font "Área de trabalho" at bounding box center [184, 27] width 39 height 6
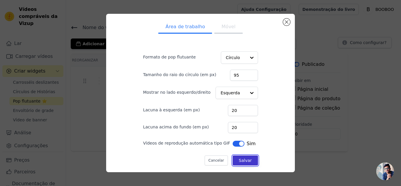
click at [239, 161] on font "Salvar" at bounding box center [245, 160] width 13 height 5
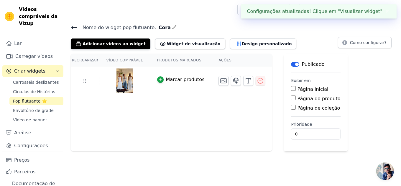
click at [291, 99] on input "Página do produto" at bounding box center [293, 98] width 5 height 5
checkbox input "true"
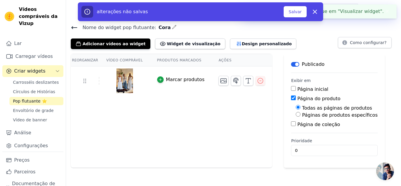
click at [307, 116] on font "Páginas de produtos específicos" at bounding box center [339, 116] width 75 height 6
click at [300, 116] on input "Páginas de produtos específicos" at bounding box center [297, 114] width 5 height 5
radio input "true"
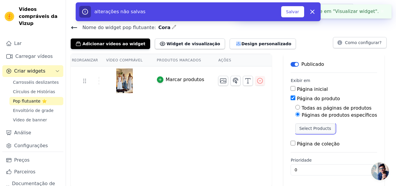
click at [307, 128] on button "Select Products" at bounding box center [314, 129] width 39 height 10
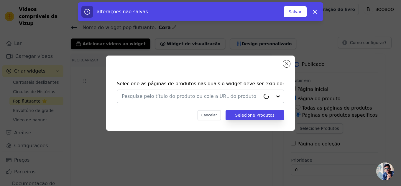
click at [144, 97] on input "text" at bounding box center [191, 96] width 138 height 7
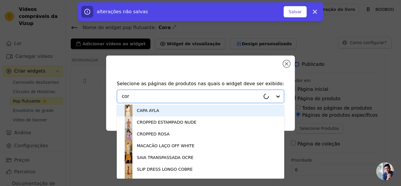
type input "cora"
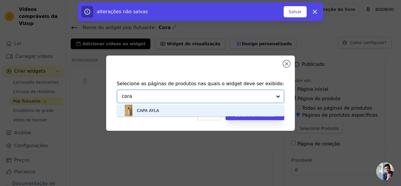
click at [152, 112] on font "CAPA AYLA" at bounding box center [148, 110] width 22 height 5
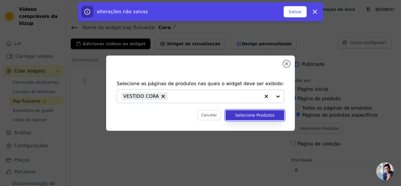
click at [254, 116] on font "Selecione Produtos" at bounding box center [254, 115] width 39 height 5
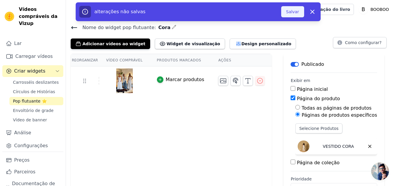
click at [290, 16] on button "Salvar" at bounding box center [292, 11] width 23 height 11
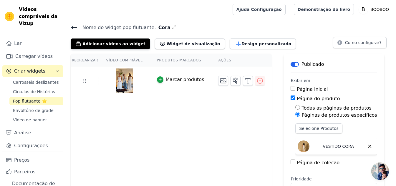
click at [73, 29] on icon at bounding box center [74, 27] width 7 height 7
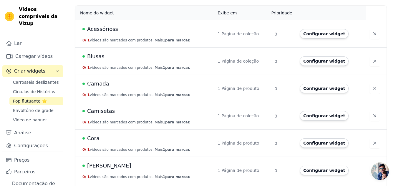
scroll to position [222, 0]
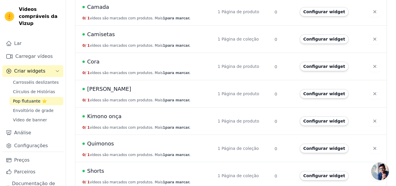
click at [95, 171] on td "Shorts 0 / 1 vídeos são marcados com produtos. Mais 1 para marcar." at bounding box center [144, 176] width 139 height 27
click at [321, 174] on font "Configurar widget" at bounding box center [324, 176] width 42 height 5
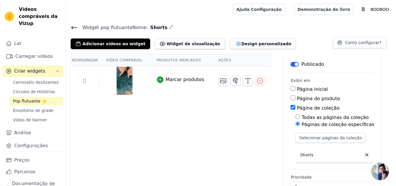
click at [238, 49] on div "Widget pop flutuante Nome: Shorts Adicionar vídeos ao widget Widget de visualiz…" at bounding box center [231, 114] width 330 height 181
click at [242, 44] on font "Design personalizado" at bounding box center [267, 44] width 50 height 5
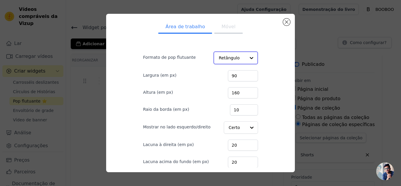
click at [245, 56] on div at bounding box center [251, 58] width 12 height 12
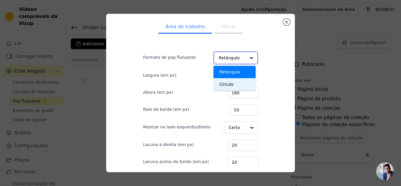
click at [225, 82] on div "Círculo" at bounding box center [234, 84] width 42 height 12
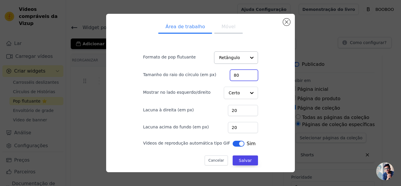
drag, startPoint x: 229, startPoint y: 77, endPoint x: 216, endPoint y: 77, distance: 13.3
click at [216, 77] on div "Tamanho do raio do círculo (em px) 80" at bounding box center [200, 75] width 115 height 12
type input "95"
click at [245, 90] on div at bounding box center [251, 93] width 12 height 12
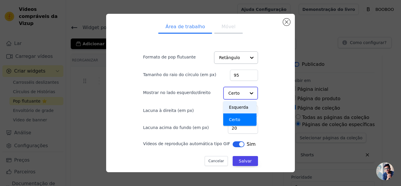
click at [233, 108] on font "Esquerda" at bounding box center [238, 107] width 19 height 5
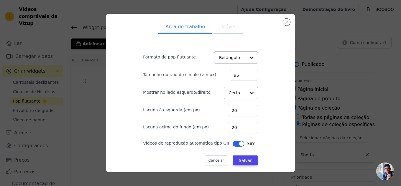
click at [217, 25] on button "Móvel" at bounding box center [228, 27] width 28 height 13
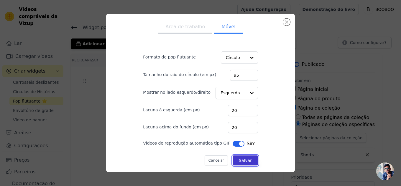
click at [239, 161] on font "Salvar" at bounding box center [245, 160] width 13 height 5
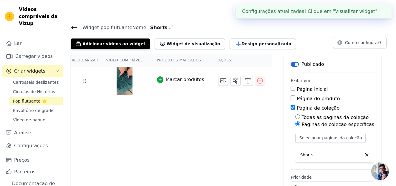
click at [75, 27] on icon at bounding box center [74, 28] width 5 height 2
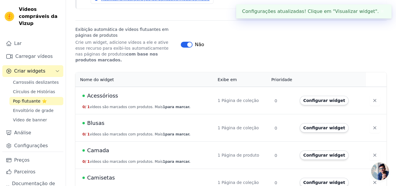
scroll to position [222, 0]
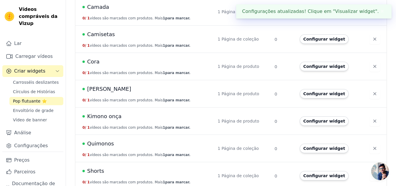
click at [98, 141] on font "Quimonos" at bounding box center [100, 144] width 27 height 6
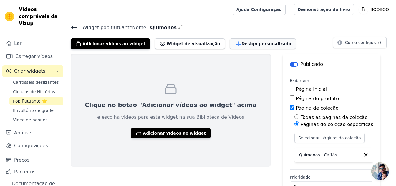
click at [242, 43] on font "Design personalizado" at bounding box center [267, 44] width 50 height 5
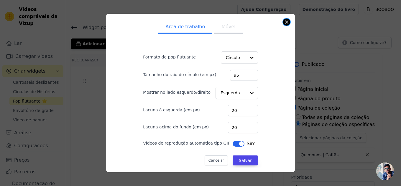
click at [283, 22] on button "Fechar modal" at bounding box center [286, 22] width 7 height 7
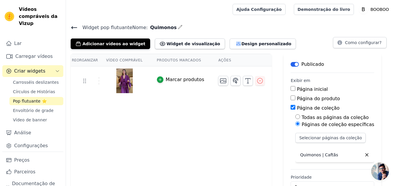
click at [75, 29] on icon at bounding box center [74, 27] width 7 height 7
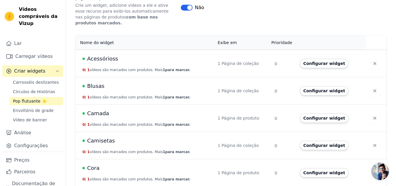
scroll to position [104, 0]
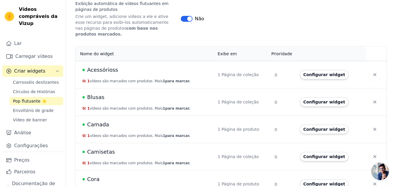
click at [100, 122] on font "Camada" at bounding box center [98, 125] width 22 height 6
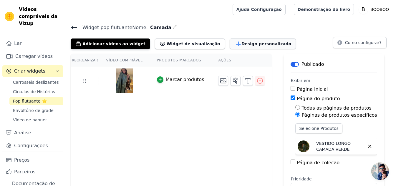
click at [230, 47] on button "Design personalizado" at bounding box center [263, 44] width 67 height 11
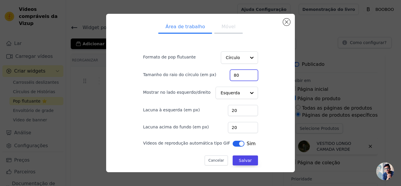
drag, startPoint x: 235, startPoint y: 75, endPoint x: 208, endPoint y: 76, distance: 26.8
click at [208, 76] on div "Tamanho do raio do círculo (em px) 80" at bounding box center [200, 75] width 115 height 12
type input "95"
click at [224, 26] on font "Móvel" at bounding box center [228, 27] width 14 height 6
drag, startPoint x: 234, startPoint y: 76, endPoint x: 216, endPoint y: 75, distance: 17.7
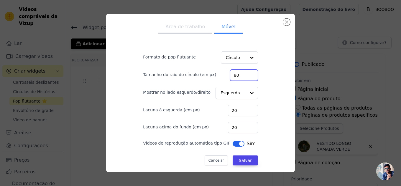
click at [216, 75] on div "Tamanho do raio do círculo (em px) 80" at bounding box center [200, 75] width 115 height 12
drag, startPoint x: 233, startPoint y: 77, endPoint x: 217, endPoint y: 75, distance: 15.4
click at [217, 75] on div "Tamanho do raio do círculo (em px) 59" at bounding box center [200, 75] width 115 height 12
type input "95"
click at [239, 163] on font "Salvar" at bounding box center [245, 160] width 13 height 5
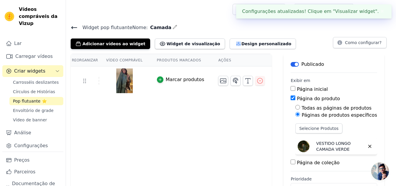
click at [74, 28] on icon at bounding box center [74, 28] width 5 height 2
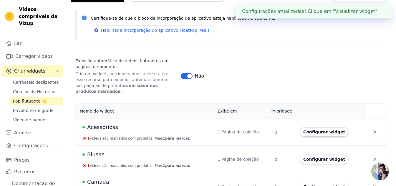
scroll to position [147, 0]
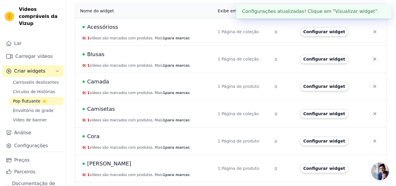
click at [99, 24] on font "Acessórioss" at bounding box center [102, 27] width 31 height 6
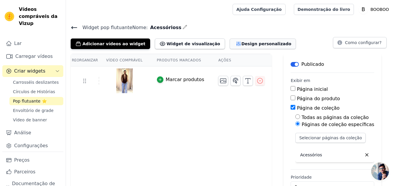
click at [242, 42] on font "Design personalizado" at bounding box center [267, 44] width 50 height 5
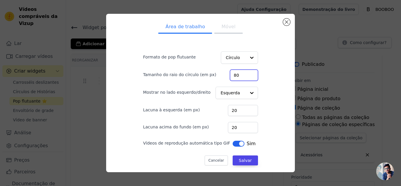
drag, startPoint x: 236, startPoint y: 77, endPoint x: 219, endPoint y: 77, distance: 17.1
click at [219, 77] on div "Tamanho do raio do círculo (em px) 80" at bounding box center [200, 75] width 115 height 12
type input "95"
click at [221, 26] on font "Móvel" at bounding box center [228, 27] width 14 height 6
drag, startPoint x: 234, startPoint y: 74, endPoint x: 211, endPoint y: 75, distance: 23.0
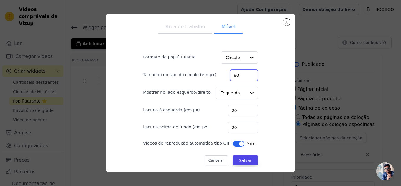
click at [211, 75] on div "Tamanho do raio do círculo (em px) 80" at bounding box center [200, 75] width 115 height 12
type input "95"
click at [239, 160] on font "Salvar" at bounding box center [245, 160] width 13 height 5
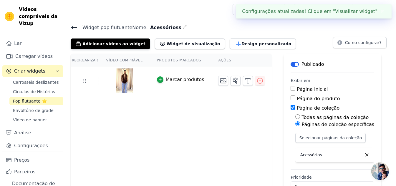
click at [75, 28] on icon at bounding box center [74, 27] width 7 height 7
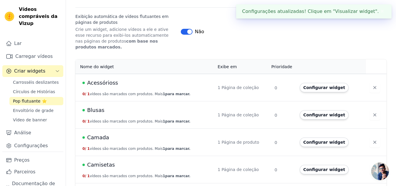
scroll to position [118, 0]
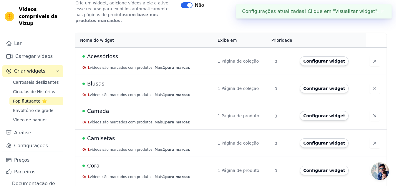
click at [86, 80] on div "Blusas" at bounding box center [146, 84] width 128 height 8
click at [329, 86] on button "Configurar widget" at bounding box center [324, 88] width 49 height 9
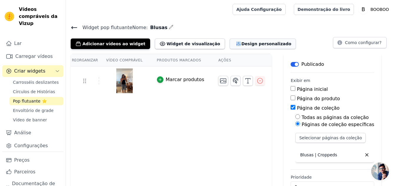
click at [243, 45] on font "Design personalizado" at bounding box center [267, 44] width 50 height 5
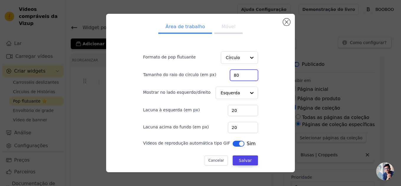
drag, startPoint x: 235, startPoint y: 76, endPoint x: 211, endPoint y: 79, distance: 24.4
click at [211, 79] on div "Tamanho do raio do círculo (em px) 80" at bounding box center [200, 75] width 115 height 12
type input "95"
click at [226, 19] on ul "Área de trabalho Móvel" at bounding box center [200, 28] width 134 height 18
click at [226, 27] on font "Móvel" at bounding box center [228, 27] width 14 height 6
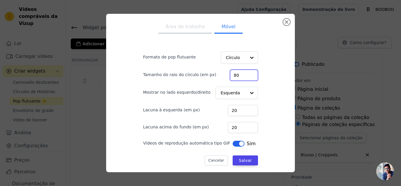
drag, startPoint x: 234, startPoint y: 74, endPoint x: 215, endPoint y: 75, distance: 19.5
click at [215, 75] on div "Tamanho do raio do círculo (em px) 80" at bounding box center [200, 75] width 115 height 12
type input "95"
click at [240, 160] on font "Salvar" at bounding box center [245, 160] width 13 height 5
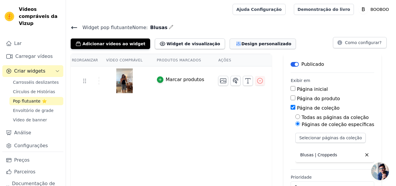
click at [242, 43] on font "Design personalizado" at bounding box center [267, 44] width 50 height 5
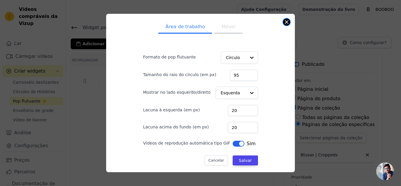
click at [286, 24] on button "Fechar modal" at bounding box center [286, 22] width 7 height 7
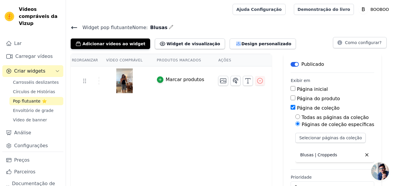
click at [77, 27] on icon at bounding box center [74, 27] width 7 height 7
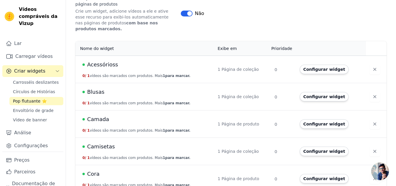
scroll to position [118, 0]
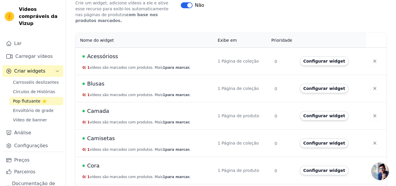
click at [89, 108] on font "Camada" at bounding box center [98, 111] width 22 height 6
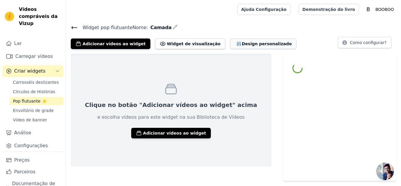
click at [245, 45] on font "Design personalizado" at bounding box center [267, 44] width 50 height 5
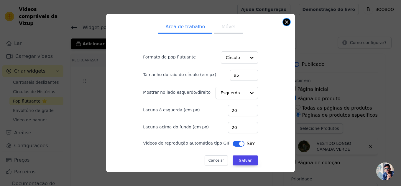
click at [286, 21] on button "Fechar modal" at bounding box center [286, 22] width 7 height 7
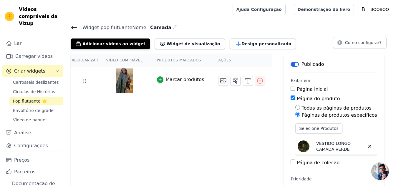
click at [77, 29] on icon at bounding box center [74, 27] width 7 height 7
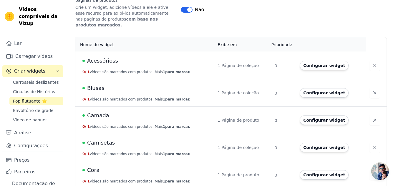
scroll to position [118, 0]
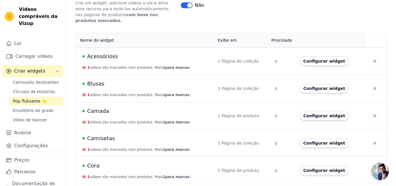
click at [97, 135] on font "Camisetas" at bounding box center [101, 138] width 28 height 6
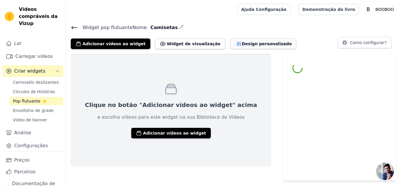
click at [242, 42] on font "Design personalizado" at bounding box center [267, 44] width 50 height 5
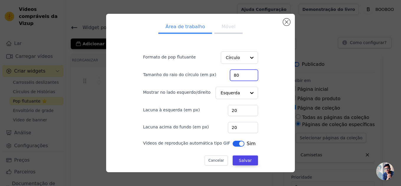
drag, startPoint x: 241, startPoint y: 78, endPoint x: 210, endPoint y: 77, distance: 30.9
click at [210, 77] on div "Tamanho do raio do círculo (em px) 80" at bounding box center [200, 75] width 115 height 12
type input "95"
click at [224, 27] on font "Móvel" at bounding box center [228, 27] width 14 height 6
drag, startPoint x: 233, startPoint y: 77, endPoint x: 222, endPoint y: 77, distance: 10.9
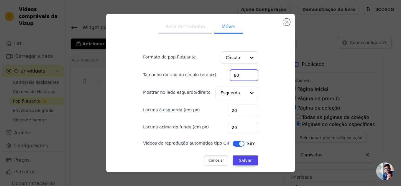
click at [223, 77] on div "Tamanho do raio do círculo (em px) 80" at bounding box center [200, 75] width 115 height 12
type input "95"
click at [240, 165] on button "Salvar" at bounding box center [244, 161] width 25 height 10
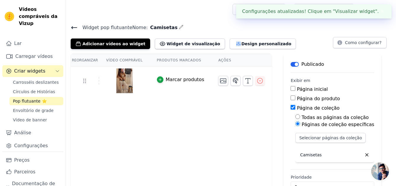
click at [74, 28] on icon at bounding box center [74, 28] width 5 height 2
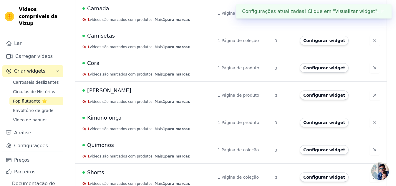
scroll to position [222, 0]
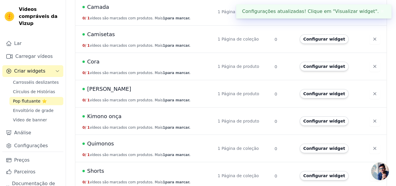
click at [95, 59] on font "Cora" at bounding box center [93, 62] width 12 height 6
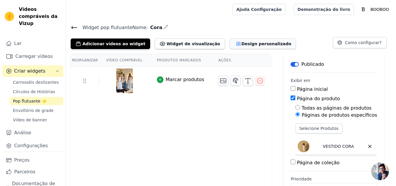
click at [242, 44] on font "Design personalizado" at bounding box center [267, 44] width 50 height 5
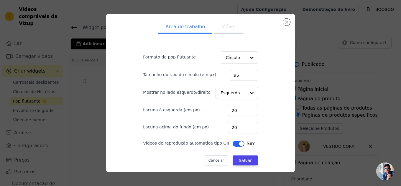
click at [226, 25] on font "Móvel" at bounding box center [228, 27] width 14 height 6
click at [287, 19] on button "Fechar modal" at bounding box center [286, 22] width 7 height 7
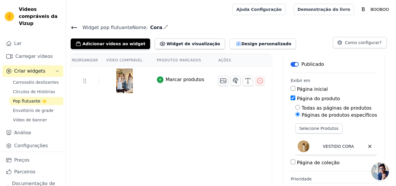
click at [72, 31] on icon at bounding box center [74, 27] width 7 height 7
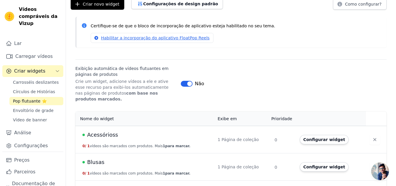
scroll to position [222, 0]
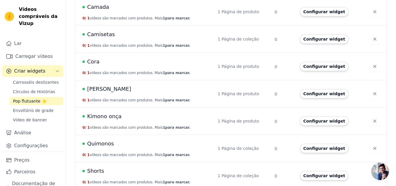
click at [100, 86] on font "[PERSON_NAME]" at bounding box center [109, 89] width 44 height 6
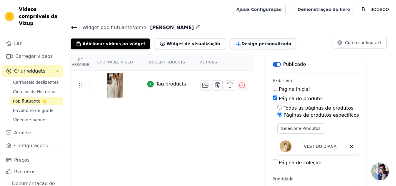
click at [242, 46] on font "Design personalizado" at bounding box center [267, 44] width 50 height 5
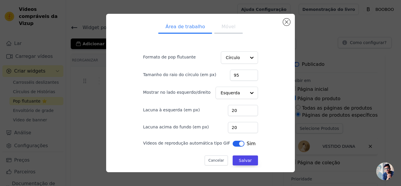
click at [224, 27] on font "Móvel" at bounding box center [228, 27] width 14 height 6
click at [288, 22] on button "Fechar modal" at bounding box center [286, 22] width 7 height 7
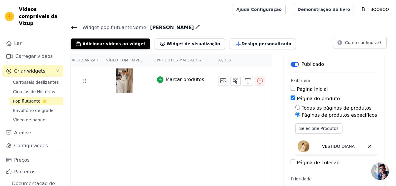
click at [72, 28] on icon at bounding box center [74, 27] width 7 height 7
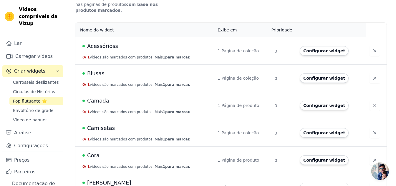
scroll to position [206, 0]
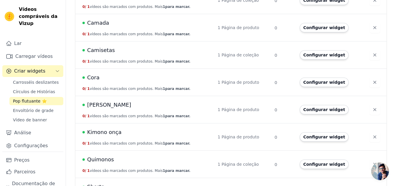
click at [101, 129] on font "Kimono onça" at bounding box center [104, 132] width 34 height 6
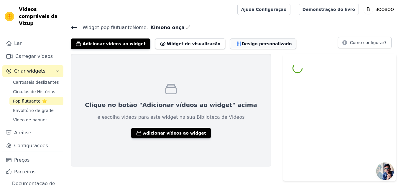
click at [242, 44] on font "Design personalizado" at bounding box center [267, 44] width 50 height 5
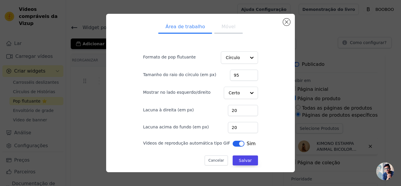
click at [227, 31] on button "Móvel" at bounding box center [228, 27] width 28 height 13
click at [286, 22] on button "Fechar modal" at bounding box center [286, 22] width 7 height 7
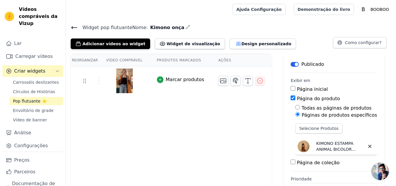
click at [76, 25] on icon at bounding box center [74, 27] width 7 height 7
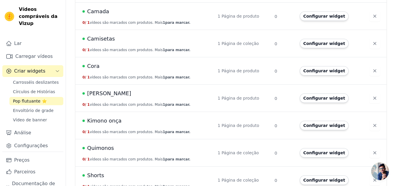
scroll to position [222, 0]
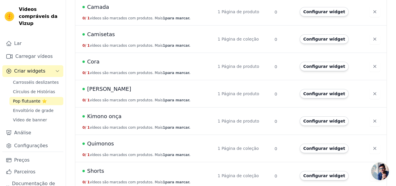
click at [105, 142] on font "Quimonos" at bounding box center [100, 144] width 27 height 6
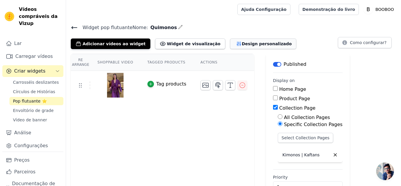
click at [230, 48] on button "Design personalizado" at bounding box center [263, 44] width 67 height 11
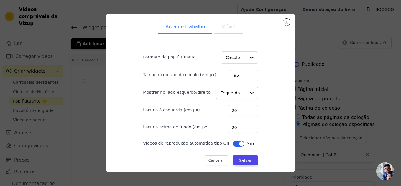
scroll to position [3, 0]
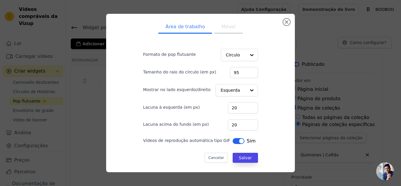
click at [222, 27] on font "Móvel" at bounding box center [228, 27] width 14 height 6
drag, startPoint x: 274, startPoint y: 24, endPoint x: 279, endPoint y: 24, distance: 5.6
click at [276, 24] on div "Área de trabalho Móvel Formato de pop flutuante Círculo Tamanho do raio do círc…" at bounding box center [200, 93] width 179 height 149
click at [280, 24] on div "Área de trabalho Móvel Formato de pop flutuante Círculo Tamanho do raio do círc…" at bounding box center [200, 93] width 179 height 149
click at [286, 24] on button "Fechar modal" at bounding box center [286, 22] width 7 height 7
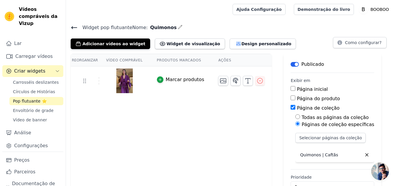
click at [76, 27] on icon at bounding box center [74, 27] width 7 height 7
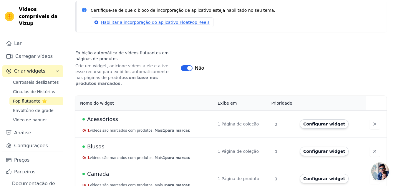
scroll to position [45, 0]
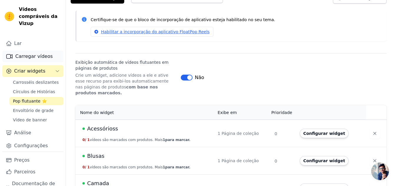
click at [19, 59] on font "Carregar vídeos" at bounding box center [33, 57] width 37 height 6
